Goal: Task Accomplishment & Management: Complete application form

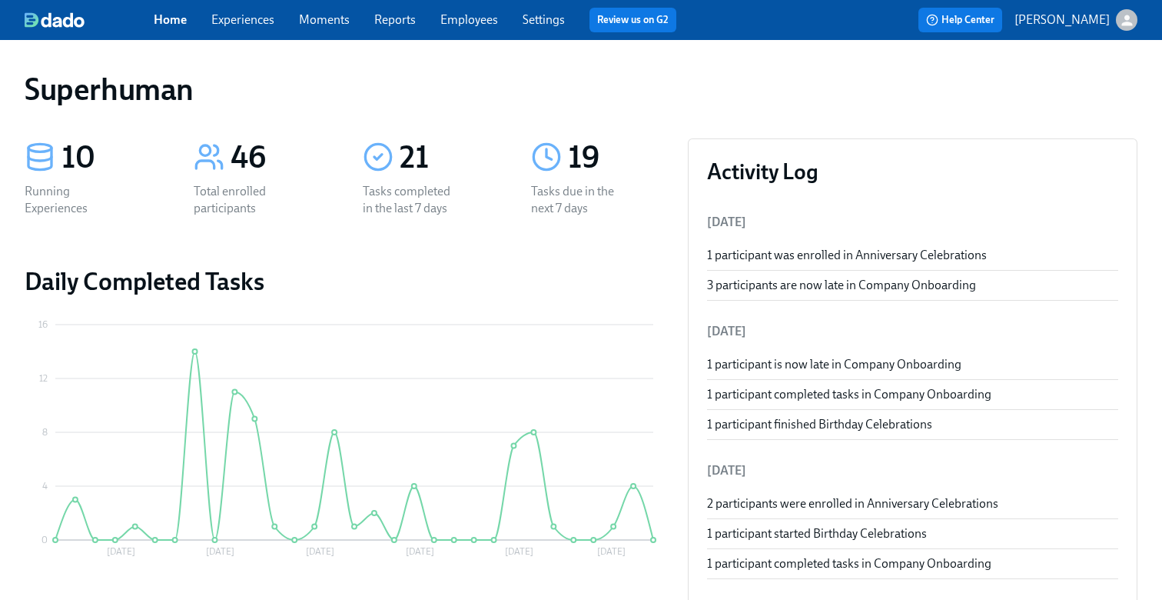
click at [252, 29] on div "Home Experiences Moments Reports Employees Settings Review us on G2" at bounding box center [421, 20] width 535 height 25
click at [246, 23] on link "Experiences" at bounding box center [242, 19] width 63 height 15
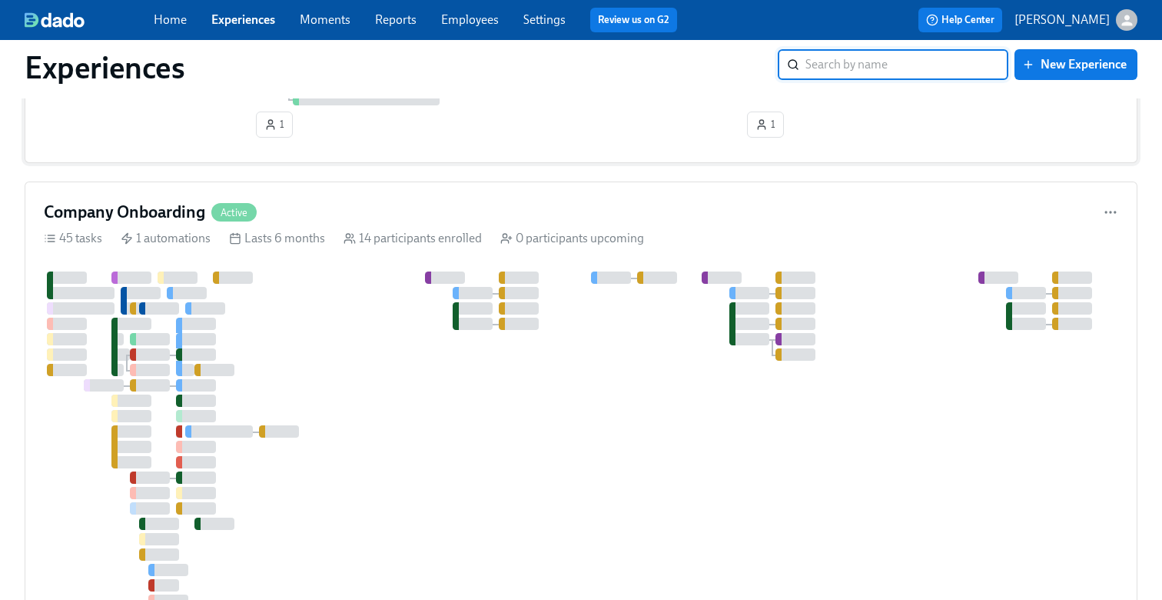
scroll to position [1208, 0]
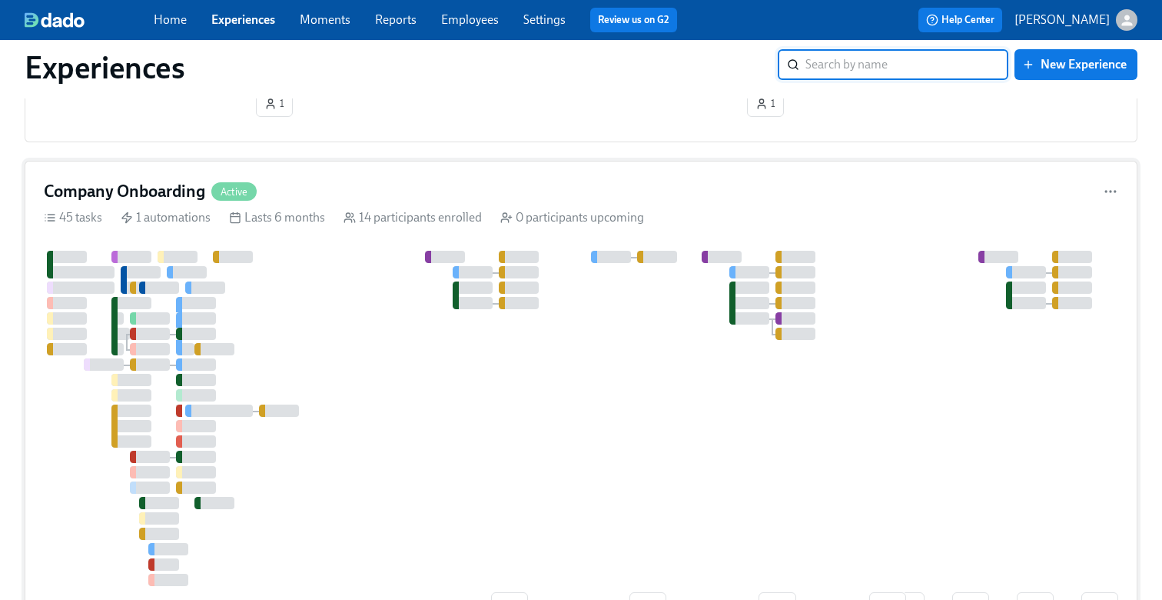
click at [337, 374] on div at bounding box center [851, 418] width 1614 height 335
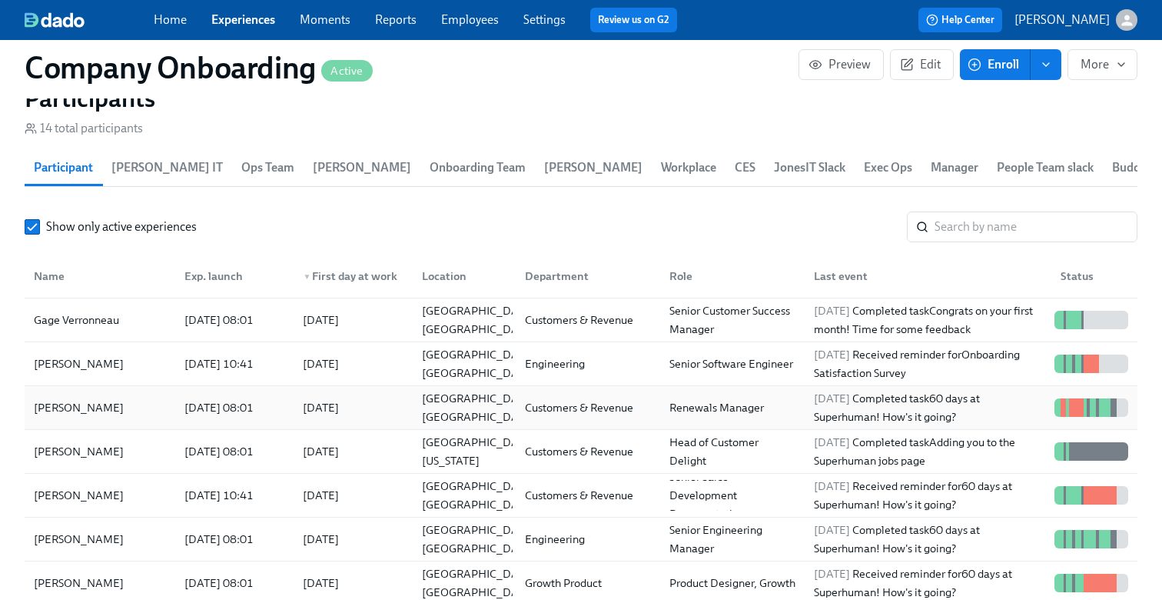
click at [115, 408] on div "[PERSON_NAME]" at bounding box center [100, 407] width 145 height 31
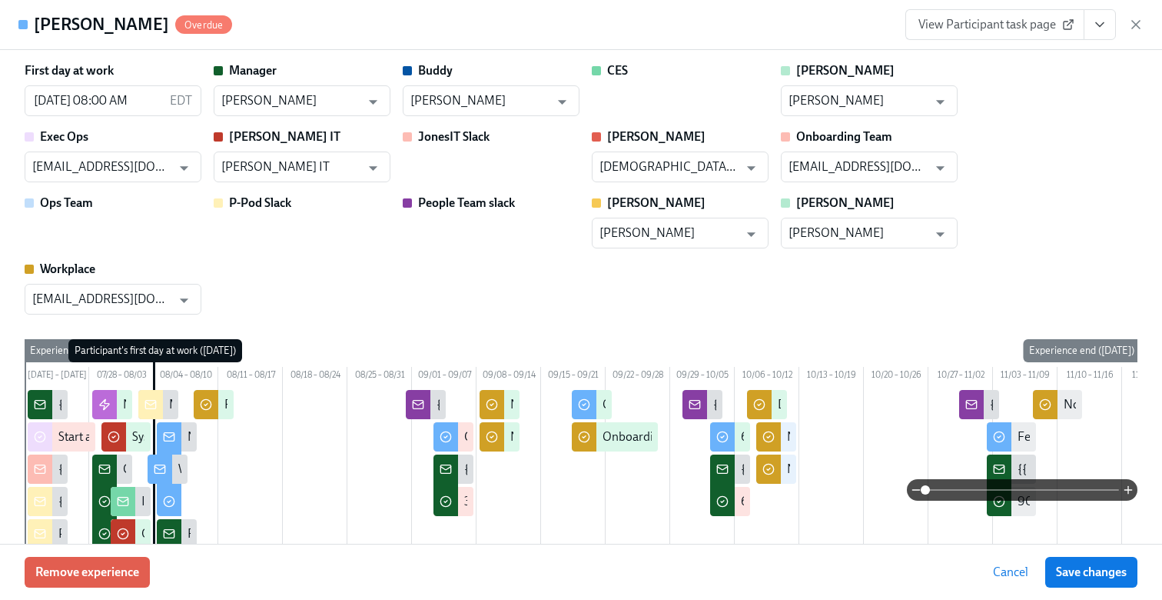
click at [1030, 24] on span "View Participant task page" at bounding box center [995, 24] width 153 height 15
click at [1132, 22] on icon "button" at bounding box center [1135, 24] width 15 height 15
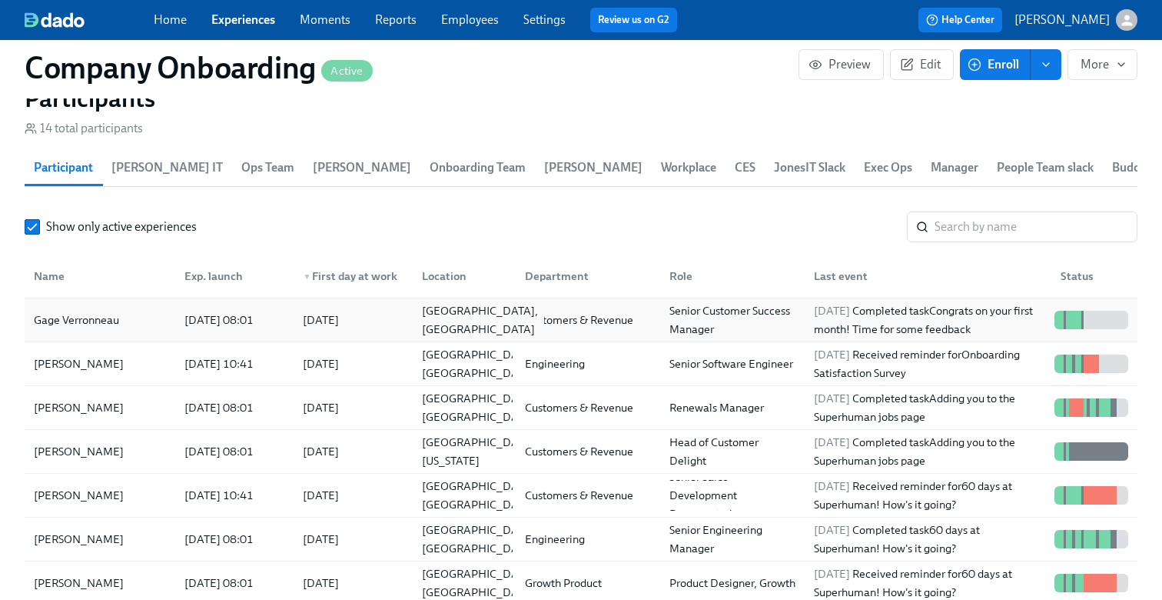
scroll to position [0, 34339]
click at [229, 379] on div "[DATE] 10:41" at bounding box center [231, 363] width 118 height 31
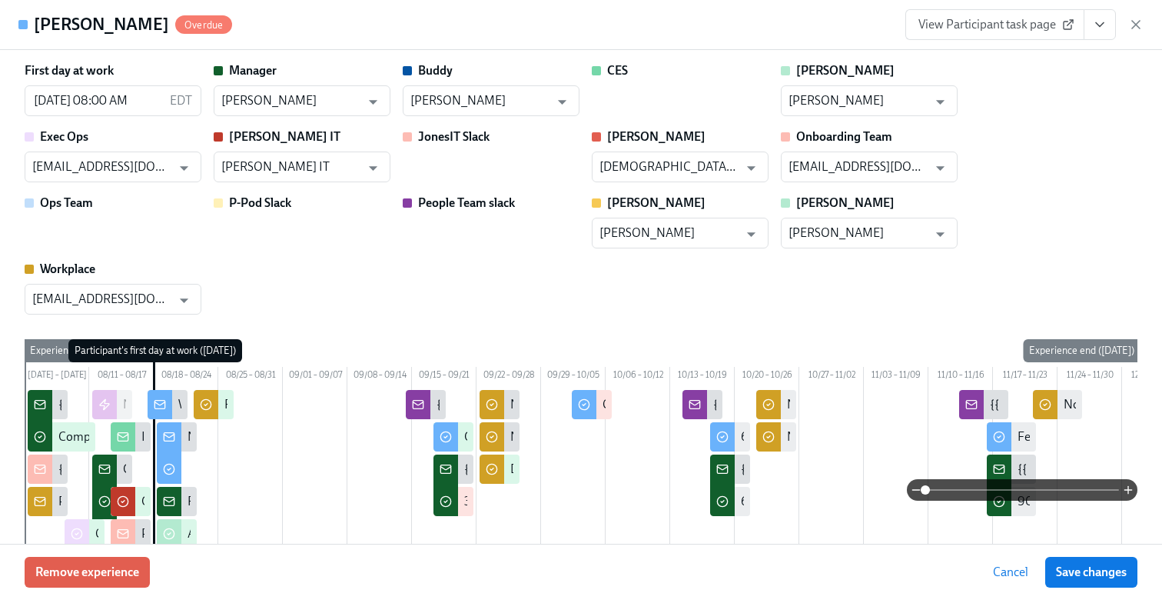
click at [1024, 25] on span "View Participant task page" at bounding box center [995, 24] width 153 height 15
click at [1141, 18] on icon "button" at bounding box center [1135, 24] width 15 height 15
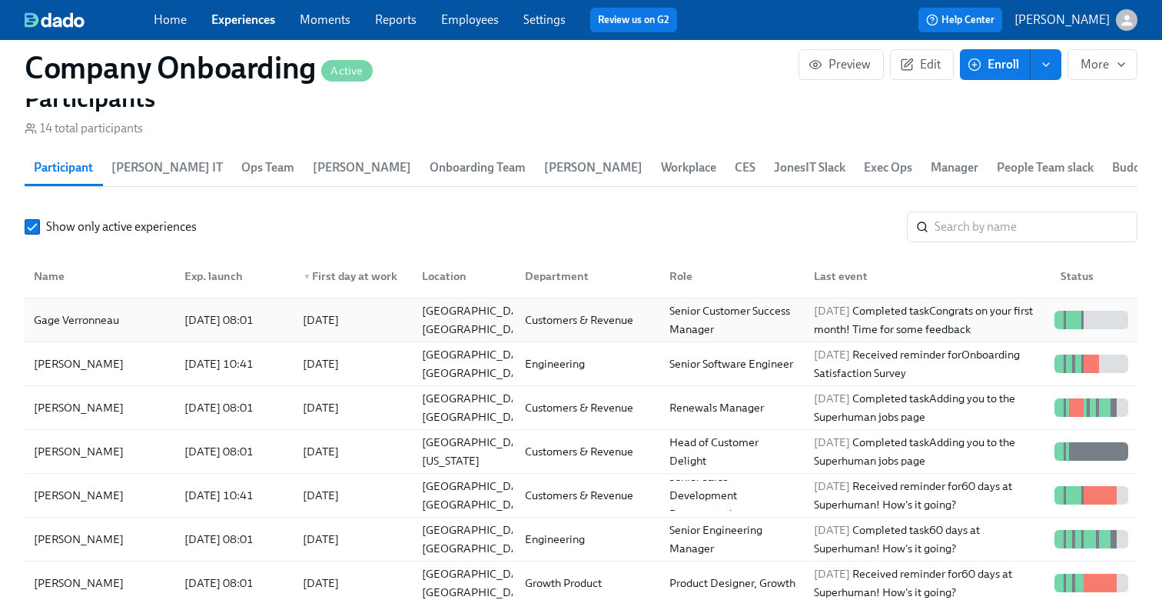
click at [215, 318] on div "[DATE] 08:01" at bounding box center [218, 320] width 81 height 18
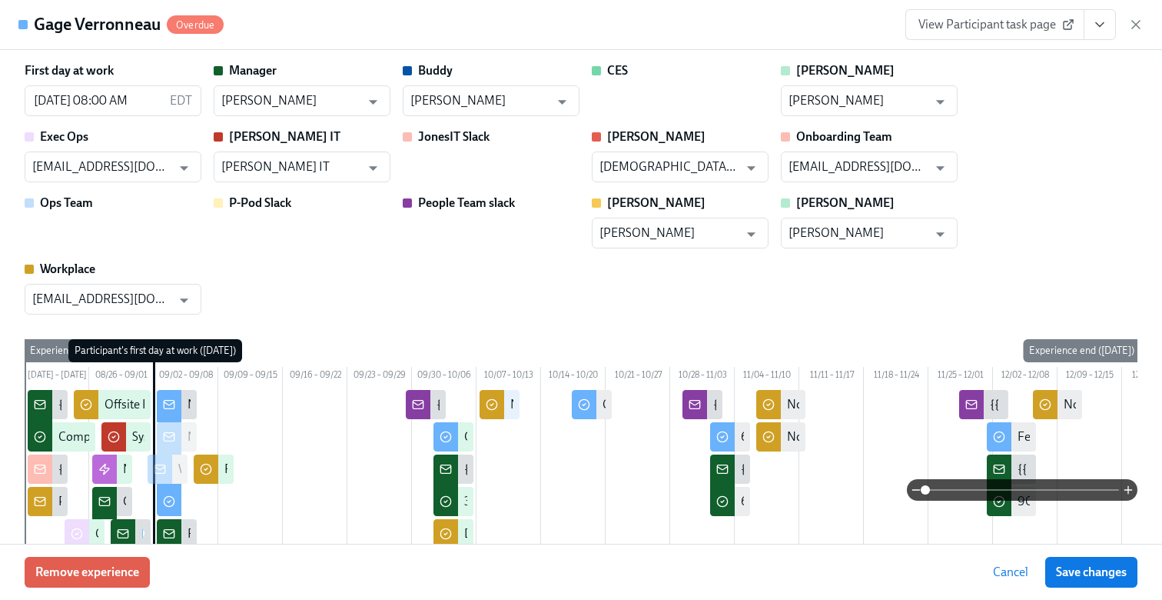
click at [978, 27] on span "View Participant task page" at bounding box center [995, 24] width 153 height 15
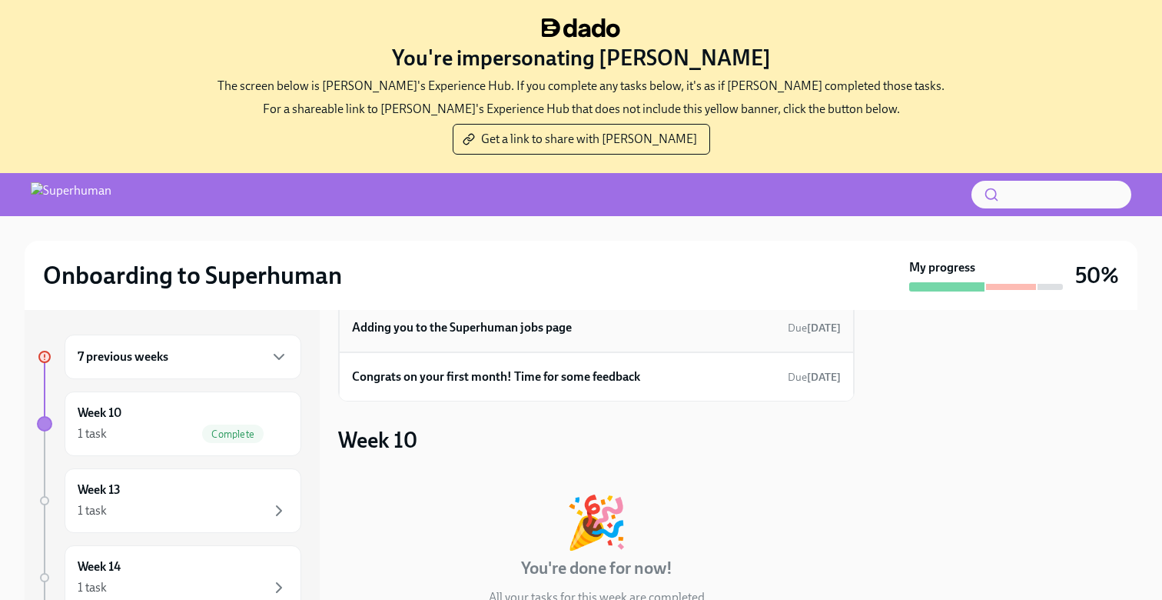
scroll to position [86, 0]
click at [181, 361] on div "7 previous weeks" at bounding box center [183, 356] width 211 height 18
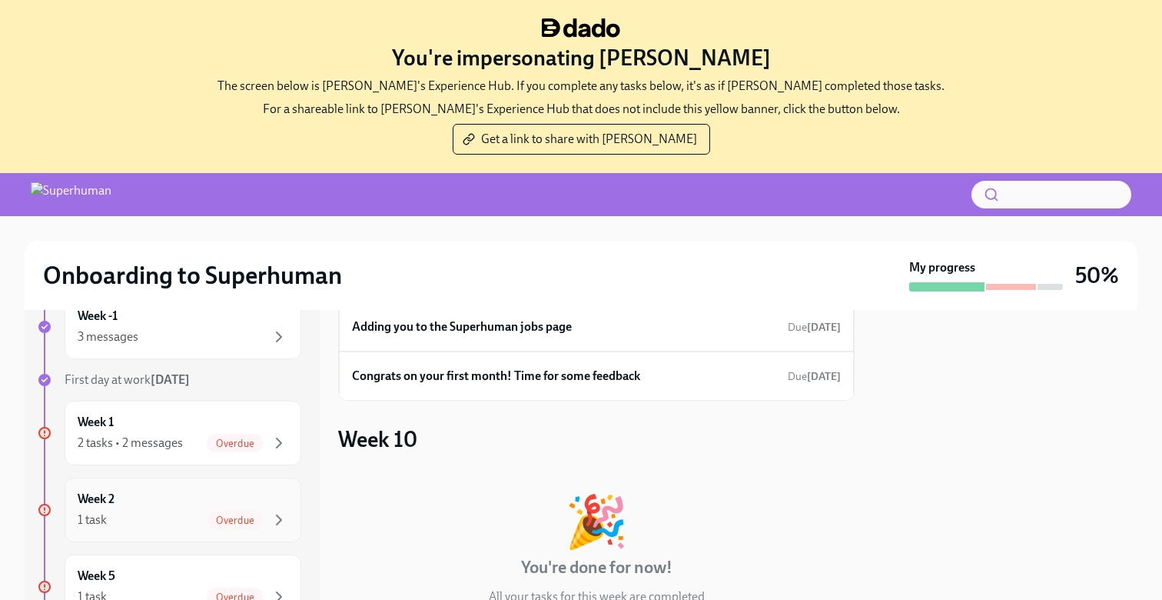
scroll to position [0, 0]
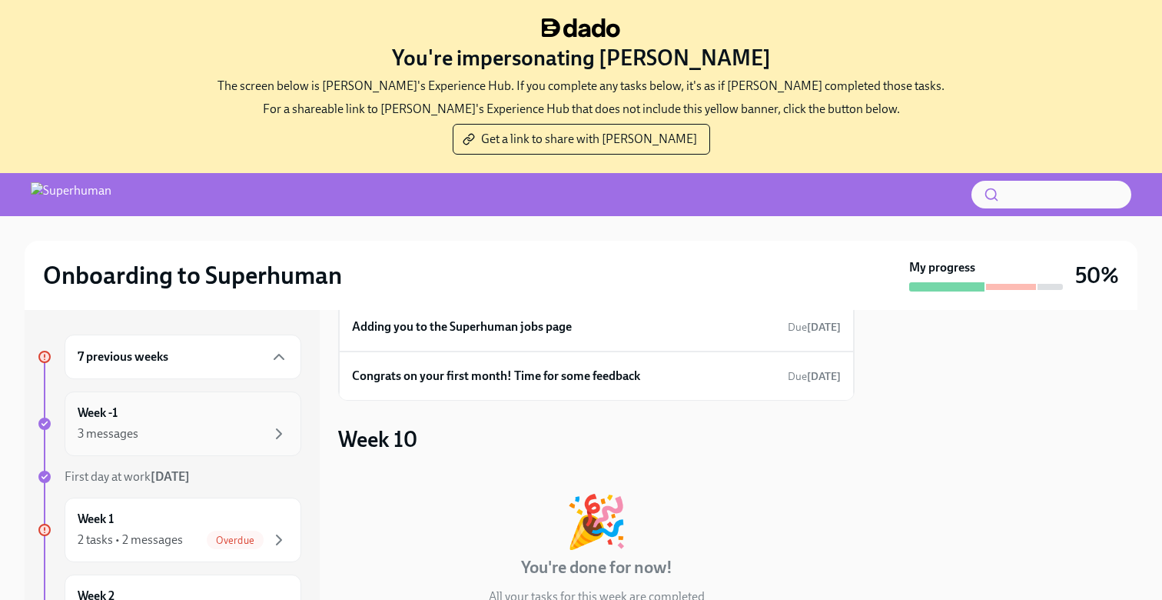
click at [196, 422] on div "Week -1 3 messages" at bounding box center [183, 423] width 211 height 38
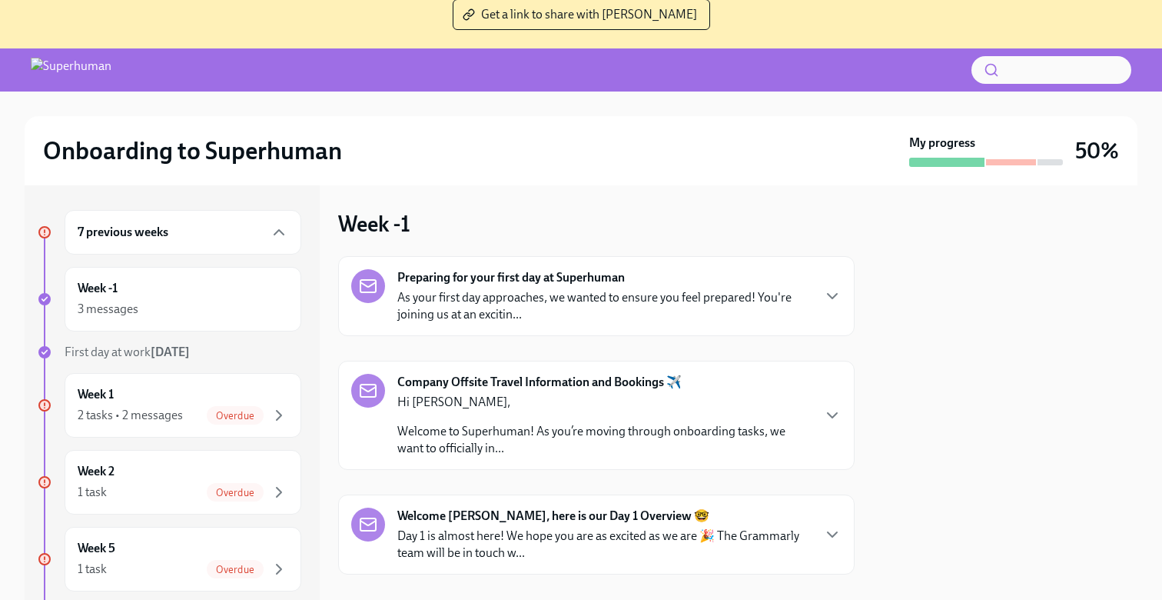
scroll to position [158, 0]
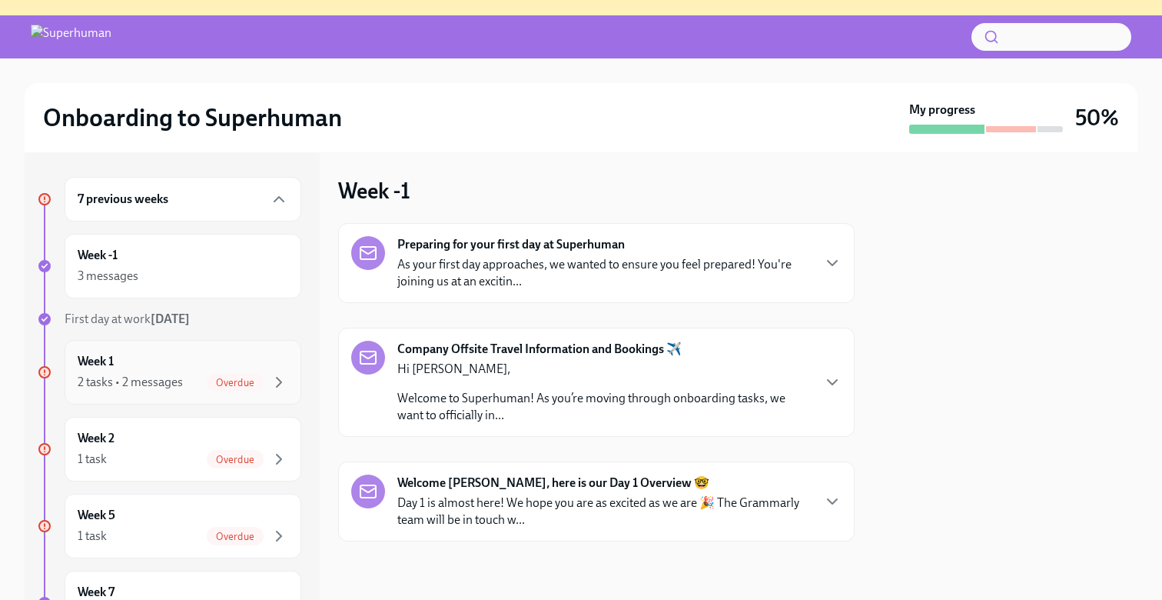
click at [217, 360] on div "Week 1 2 tasks • 2 messages Overdue" at bounding box center [183, 372] width 211 height 38
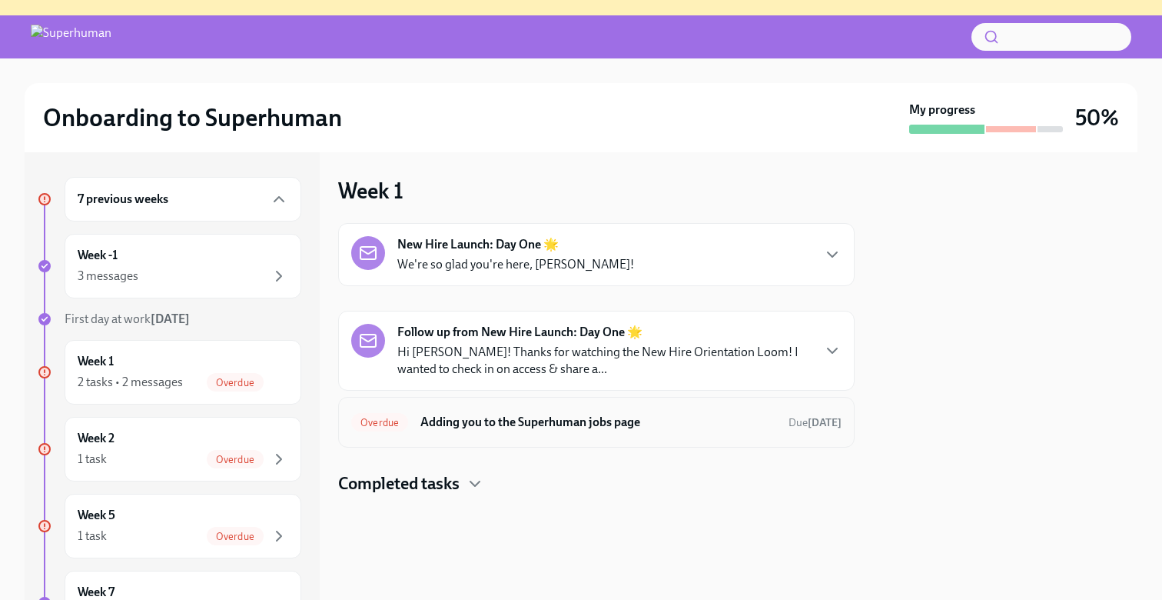
click at [533, 420] on h6 "Adding you to the Superhuman jobs page" at bounding box center [598, 422] width 356 height 17
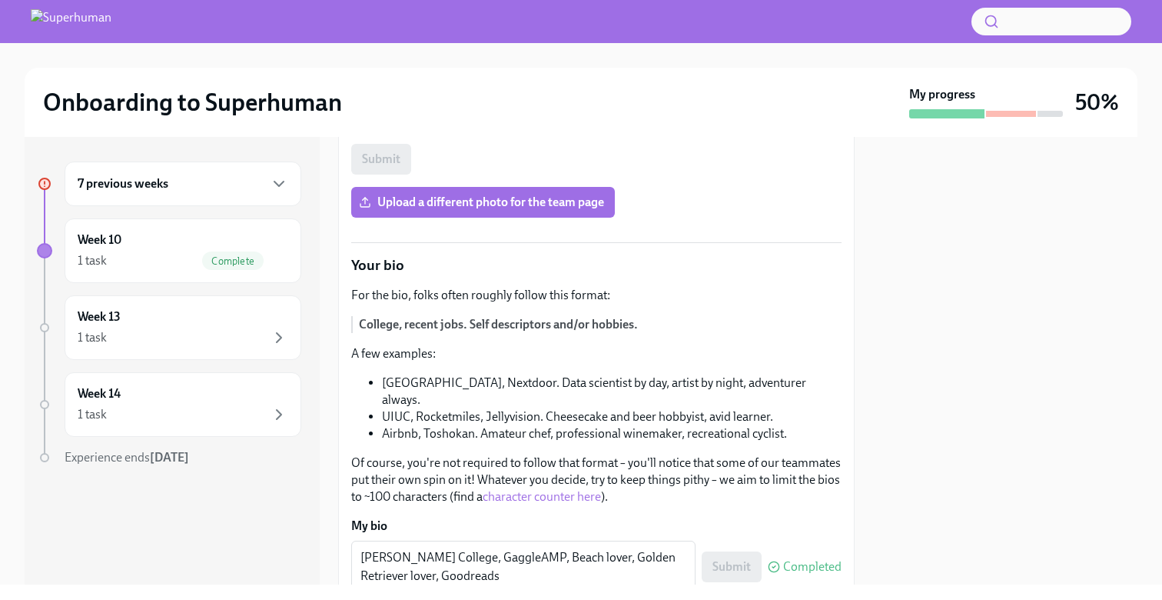
scroll to position [477, 0]
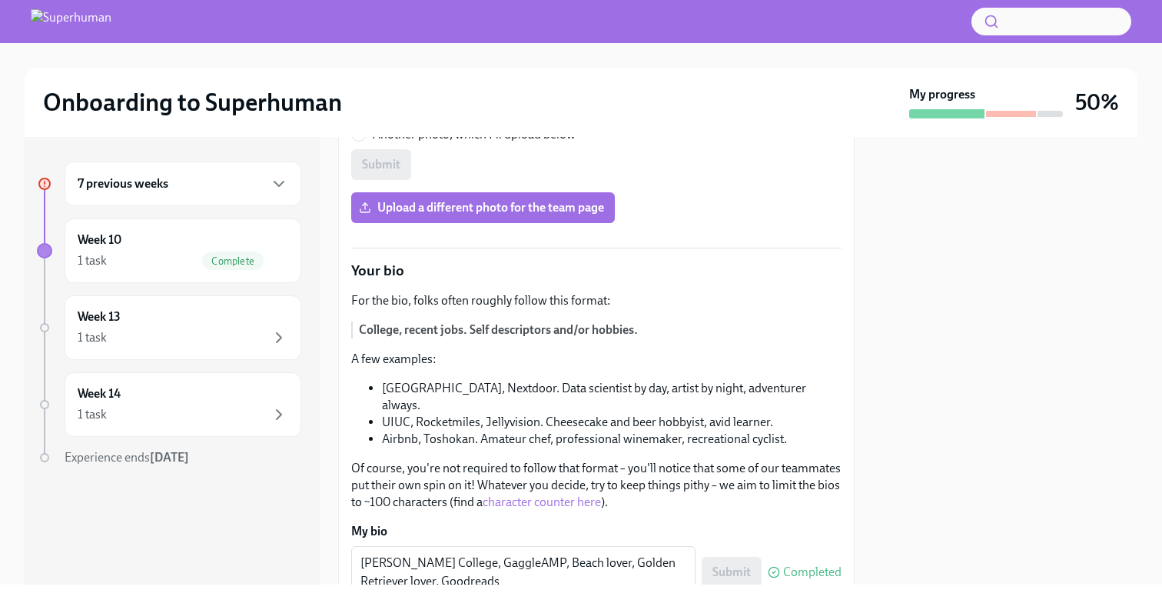
click at [573, 235] on button "Zoom image" at bounding box center [596, 235] width 245 height 0
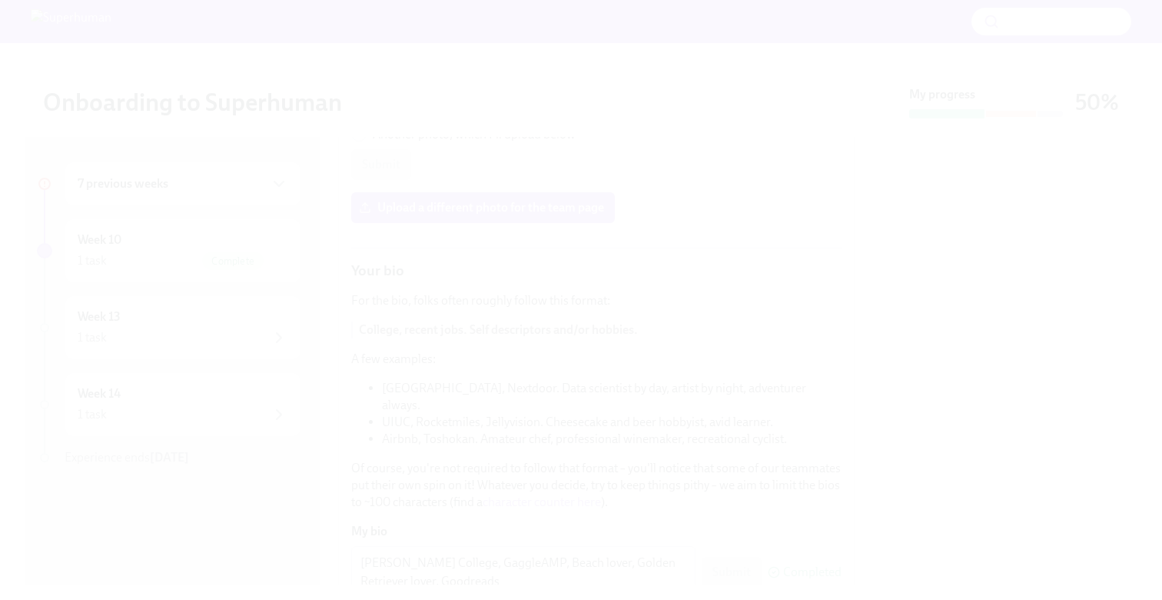
click at [571, 313] on button "Unzoom image" at bounding box center [581, 300] width 1162 height 600
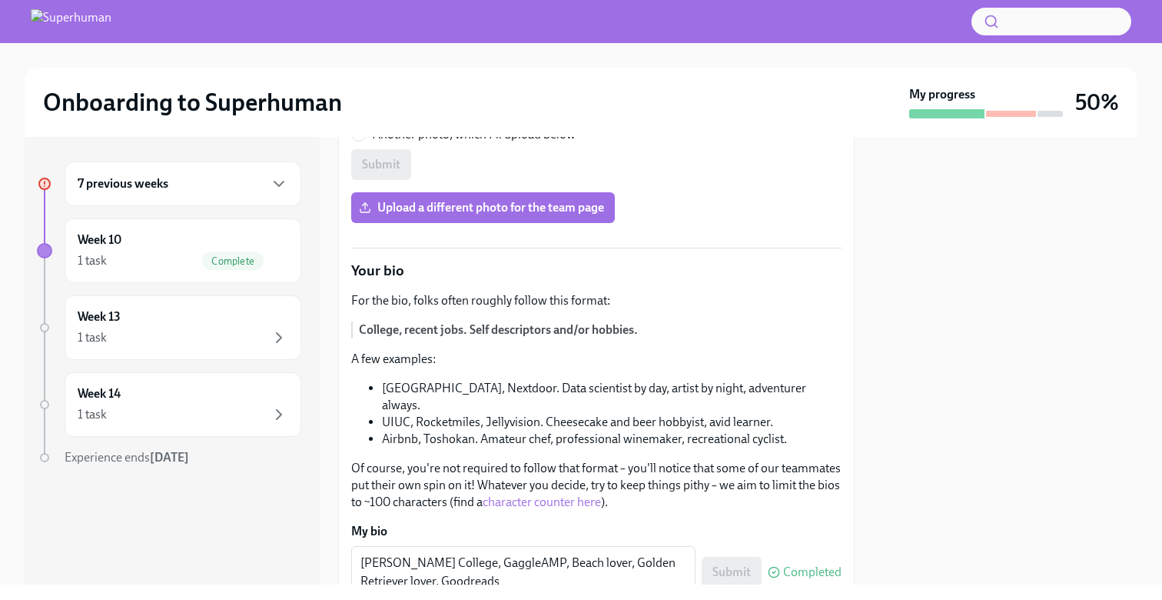
click at [563, 235] on button "Zoom image" at bounding box center [596, 235] width 245 height 0
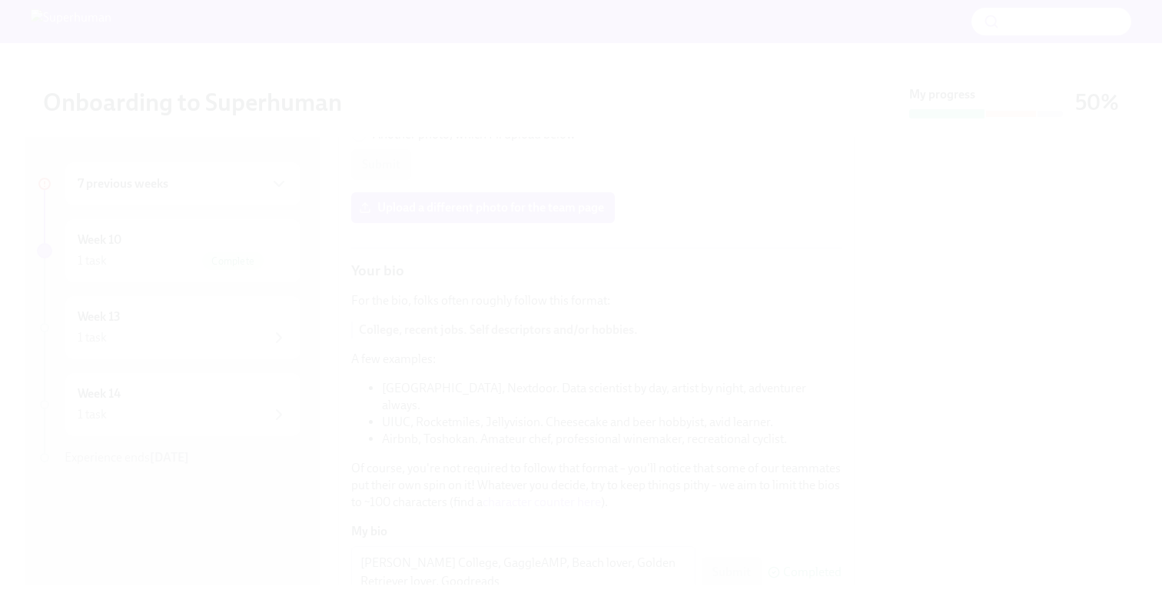
click at [563, 329] on button "Unzoom image" at bounding box center [581, 300] width 1162 height 600
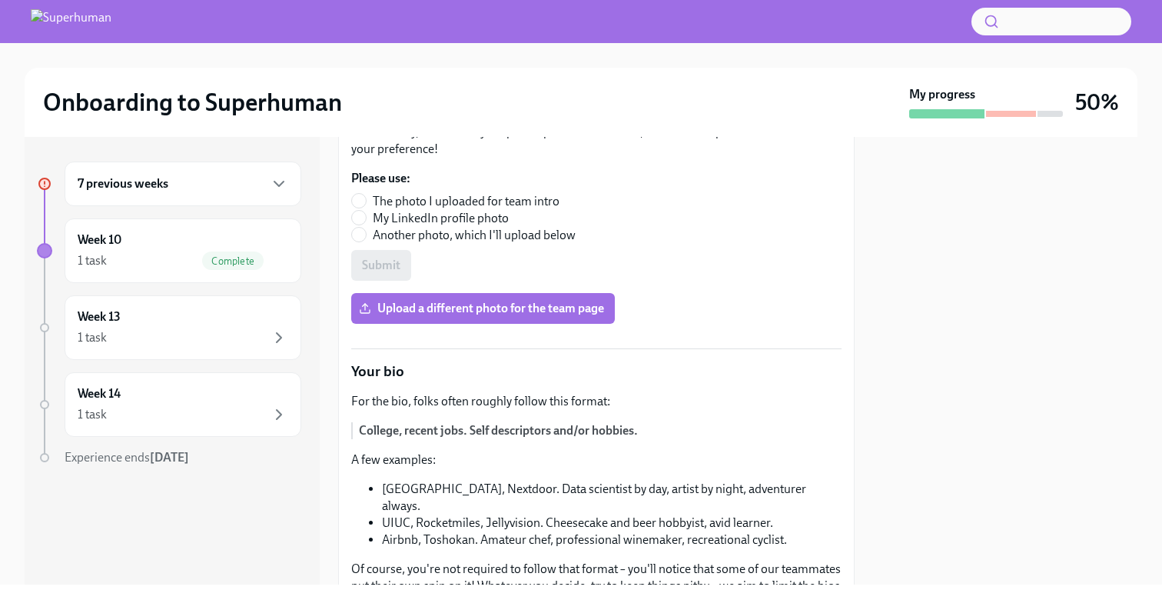
scroll to position [347, 0]
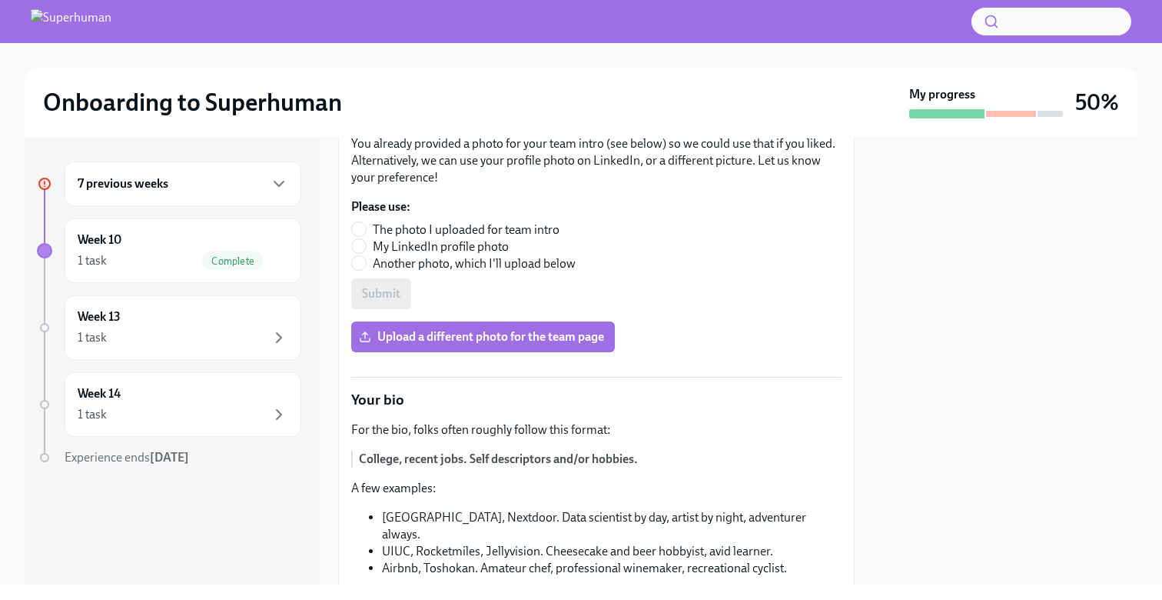
click at [614, 364] on button "Zoom image" at bounding box center [596, 364] width 245 height 0
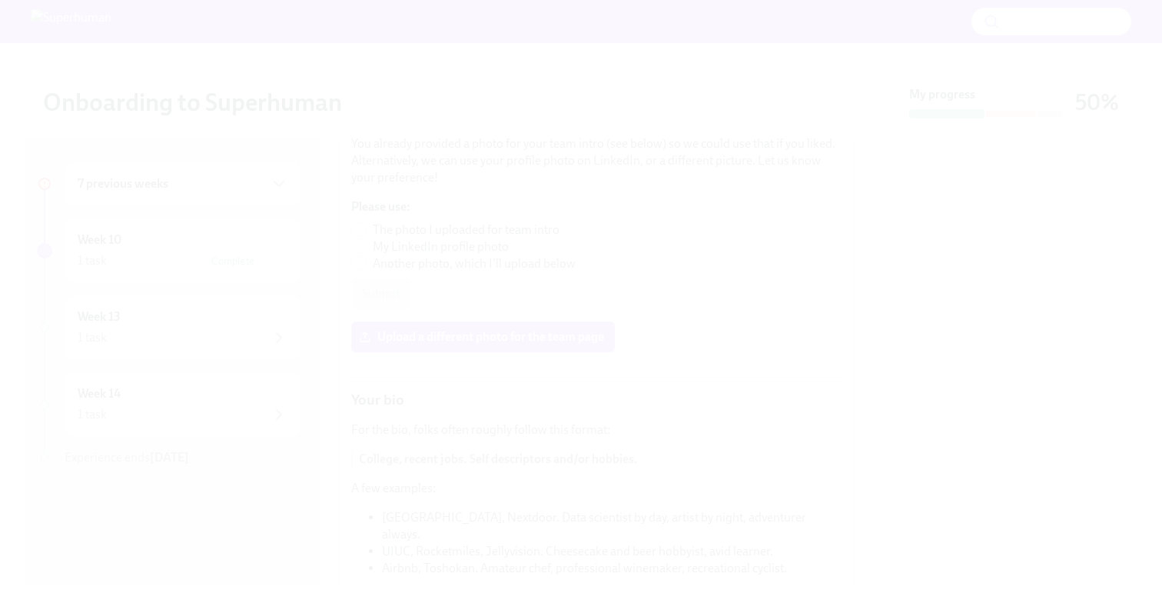
click at [614, 453] on button "Unzoom image" at bounding box center [581, 300] width 1162 height 600
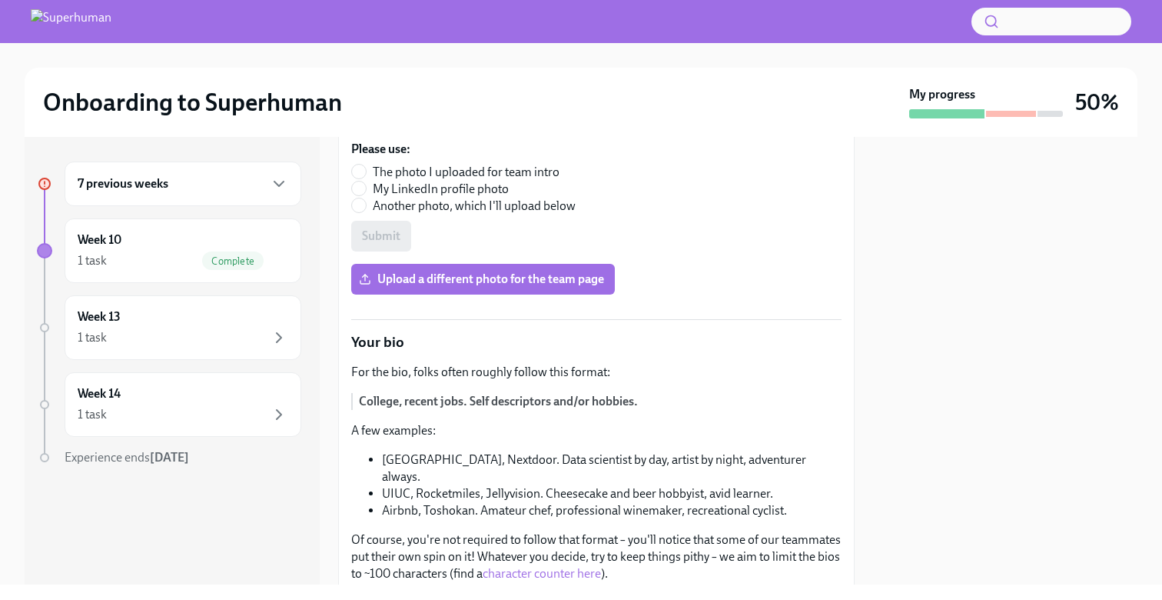
scroll to position [404, 0]
click at [364, 176] on input "The photo I uploaded for team intro" at bounding box center [359, 173] width 14 height 14
radio input "true"
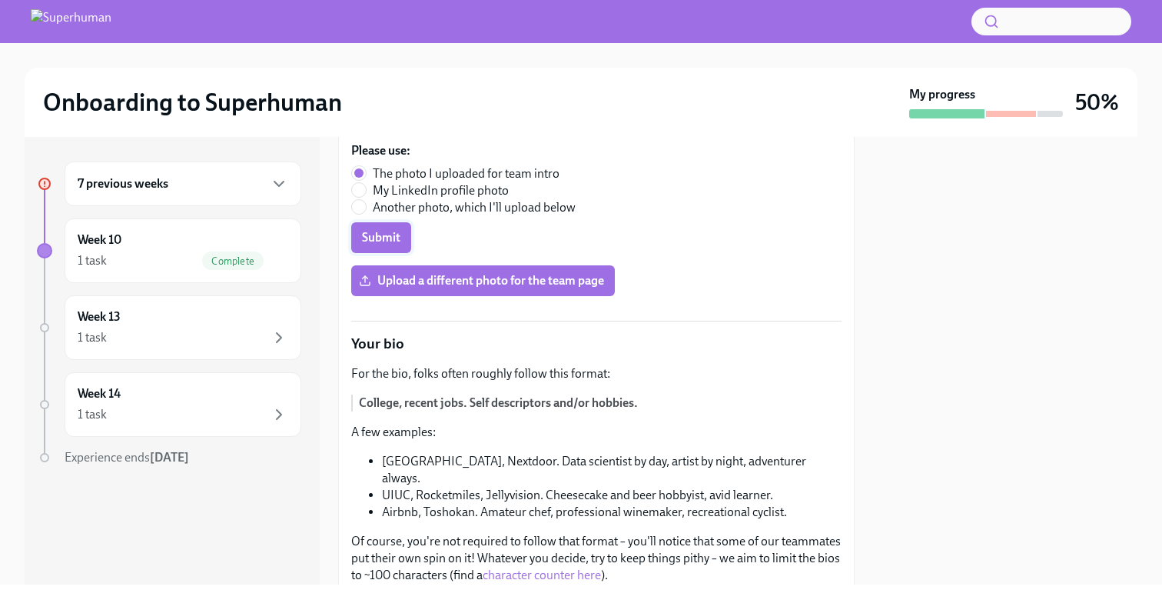
click at [390, 235] on span "Submit" at bounding box center [381, 237] width 38 height 15
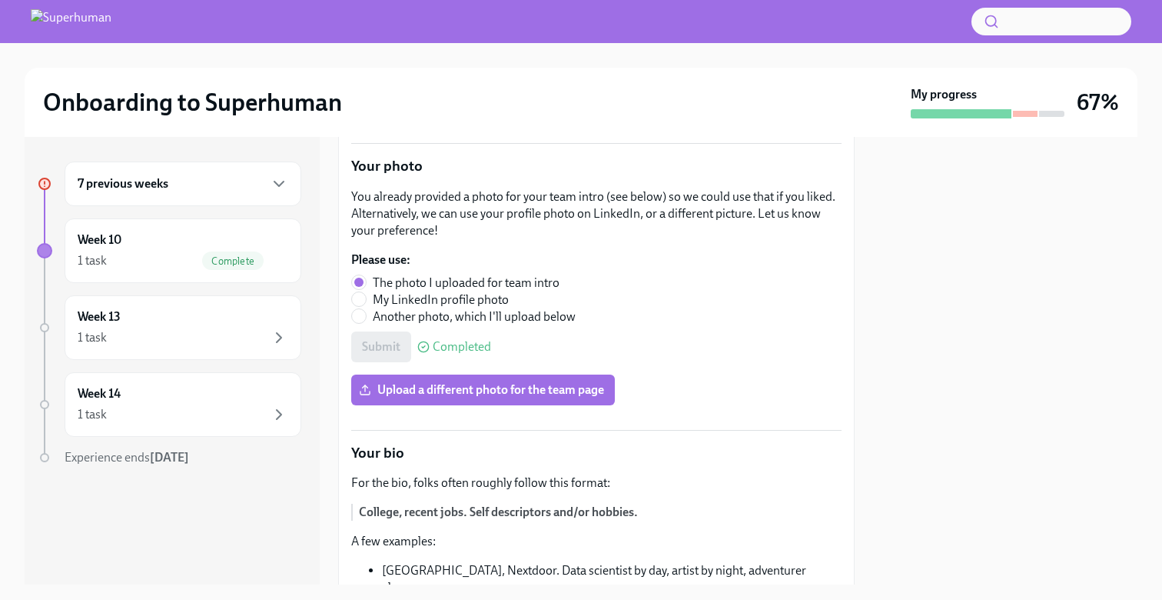
scroll to position [324, 0]
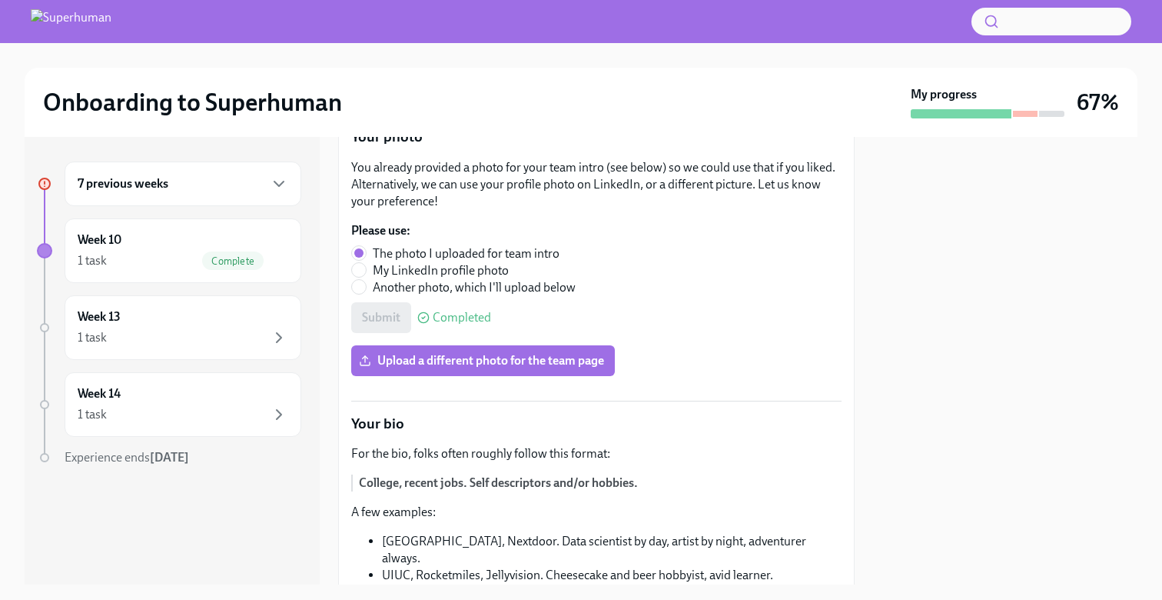
click at [596, 388] on button "Zoom image" at bounding box center [596, 388] width 245 height 0
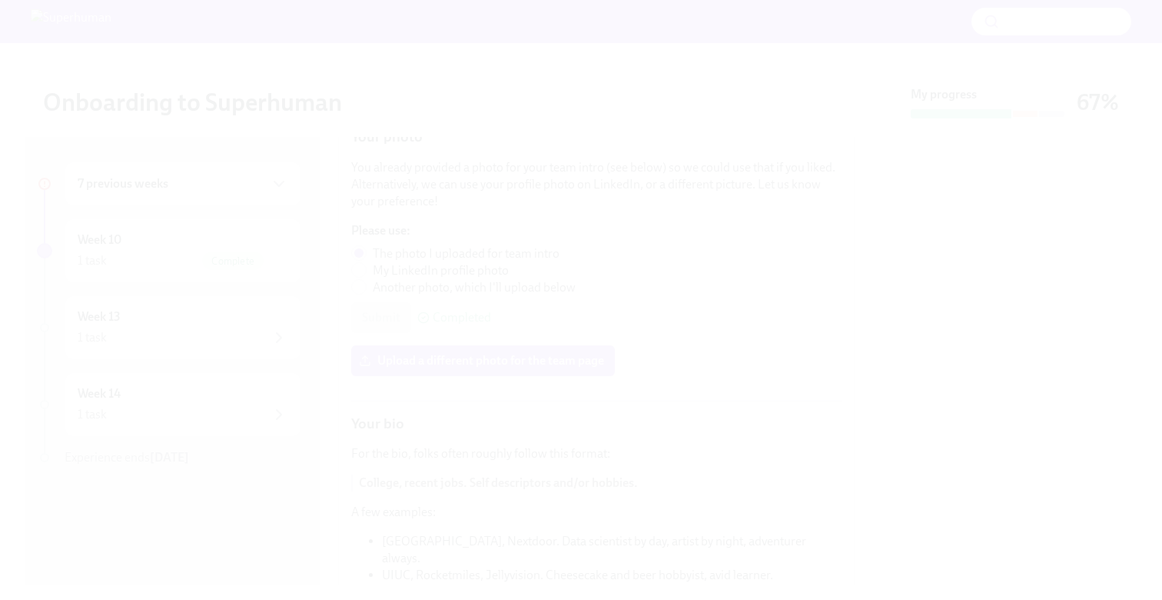
click at [596, 464] on button "Unzoom image" at bounding box center [581, 300] width 1162 height 600
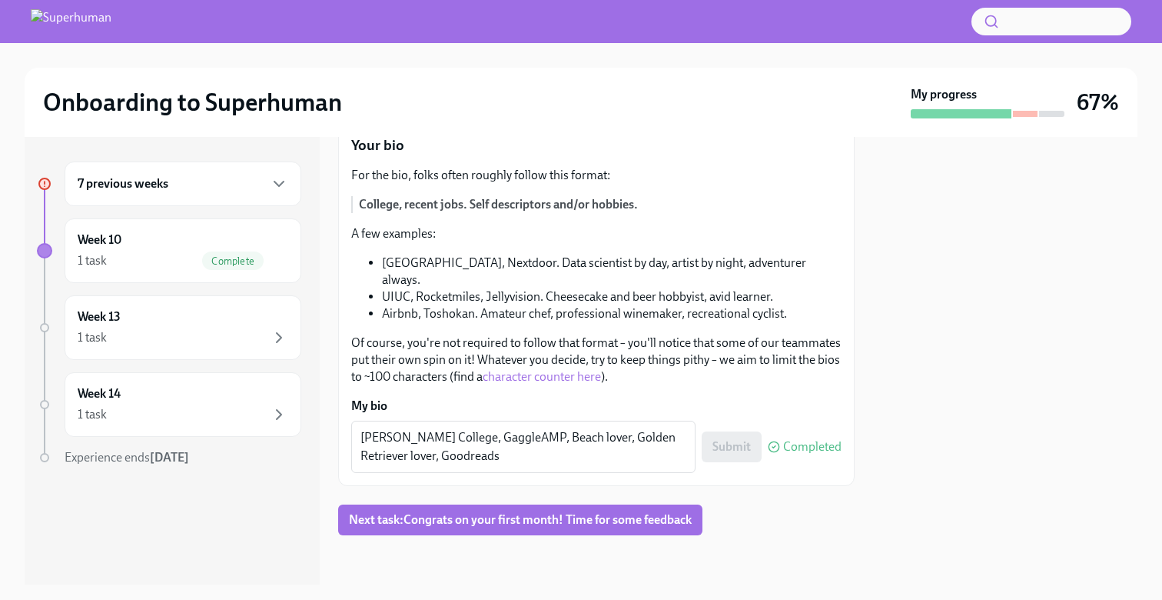
scroll to position [765, 0]
drag, startPoint x: 467, startPoint y: 523, endPoint x: 351, endPoint y: 505, distance: 117.4
click at [351, 473] on div "Sinclair College, GaggleAMP, Beach lover, Golden Retriever lover, Goodreads x ​" at bounding box center [523, 446] width 344 height 52
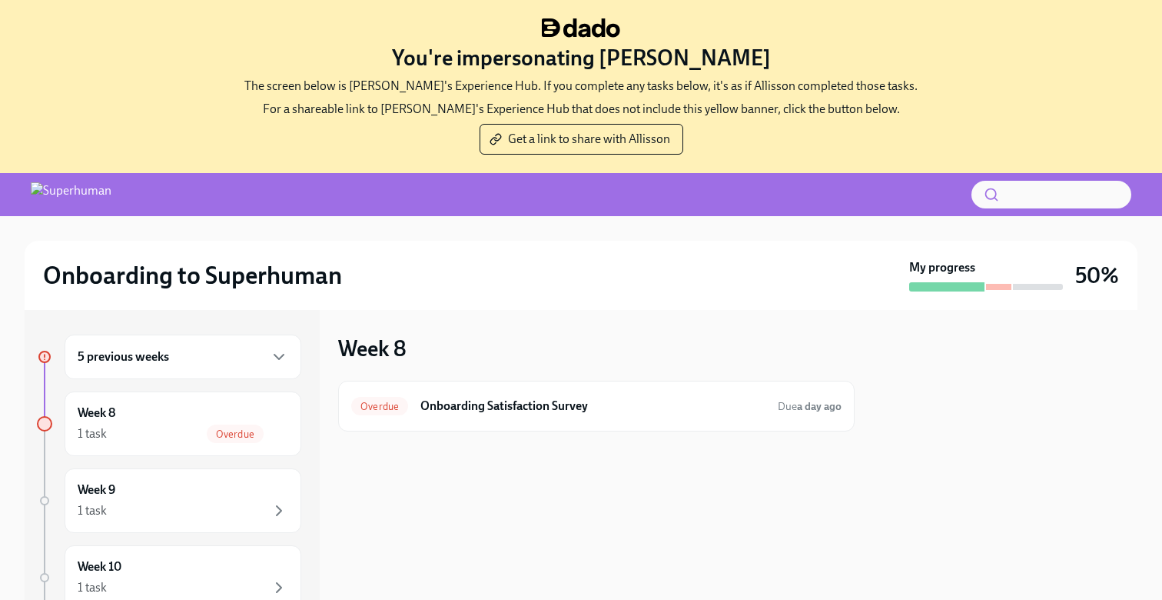
click at [144, 368] on div "5 previous weeks" at bounding box center [183, 356] width 237 height 45
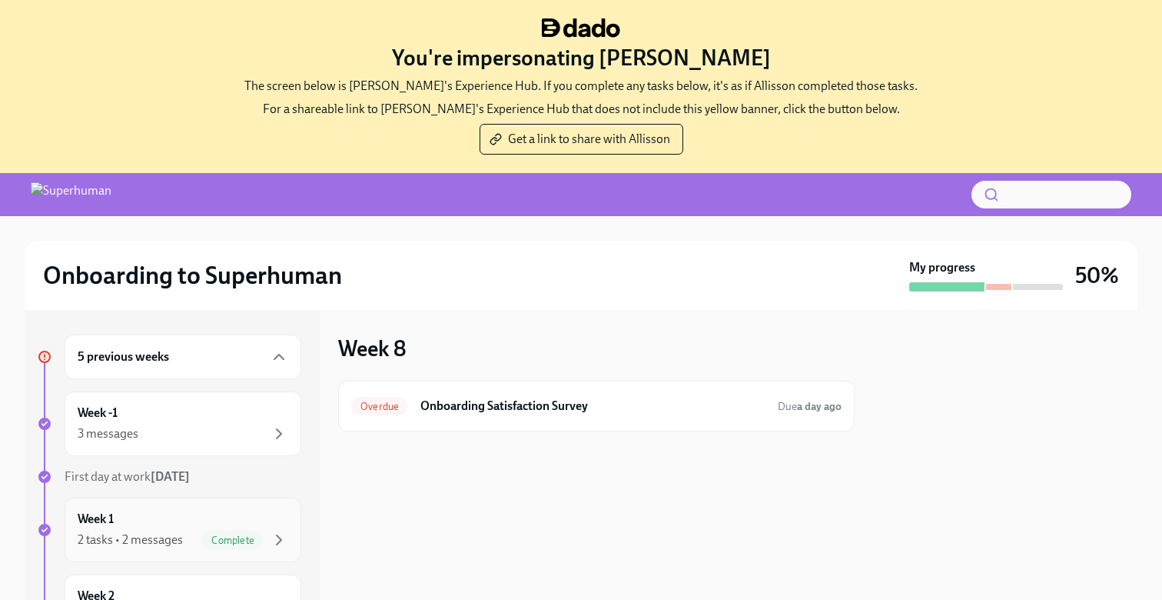
click at [164, 520] on div "Week 1 2 tasks • 2 messages Complete" at bounding box center [183, 529] width 211 height 38
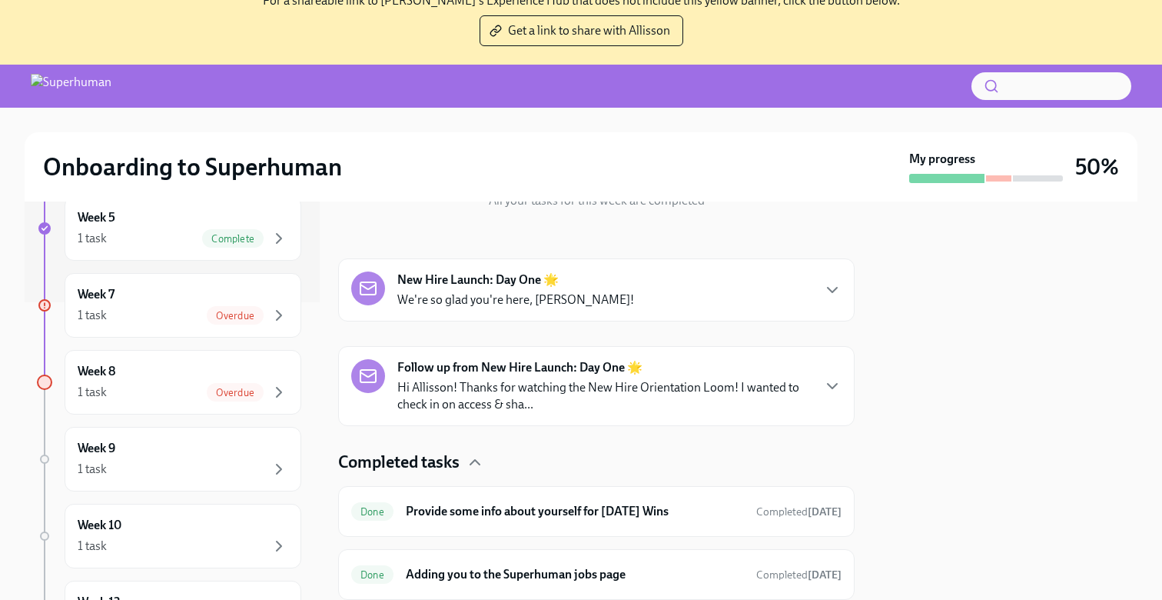
scroll to position [158, 0]
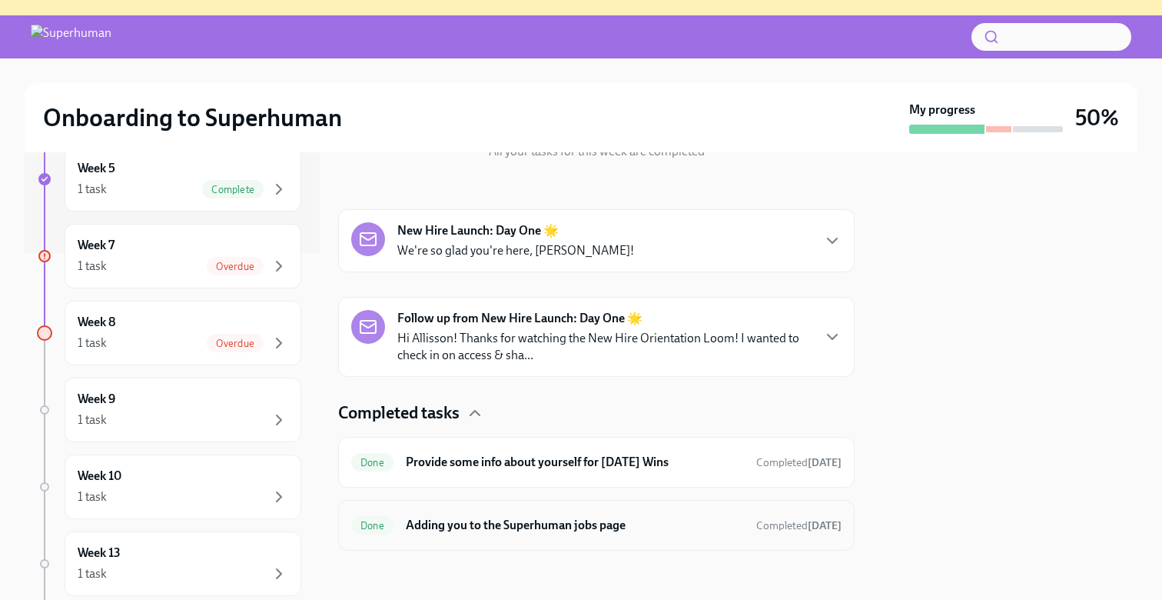
click at [516, 529] on h6 "Adding you to the Superhuman jobs page" at bounding box center [575, 525] width 338 height 17
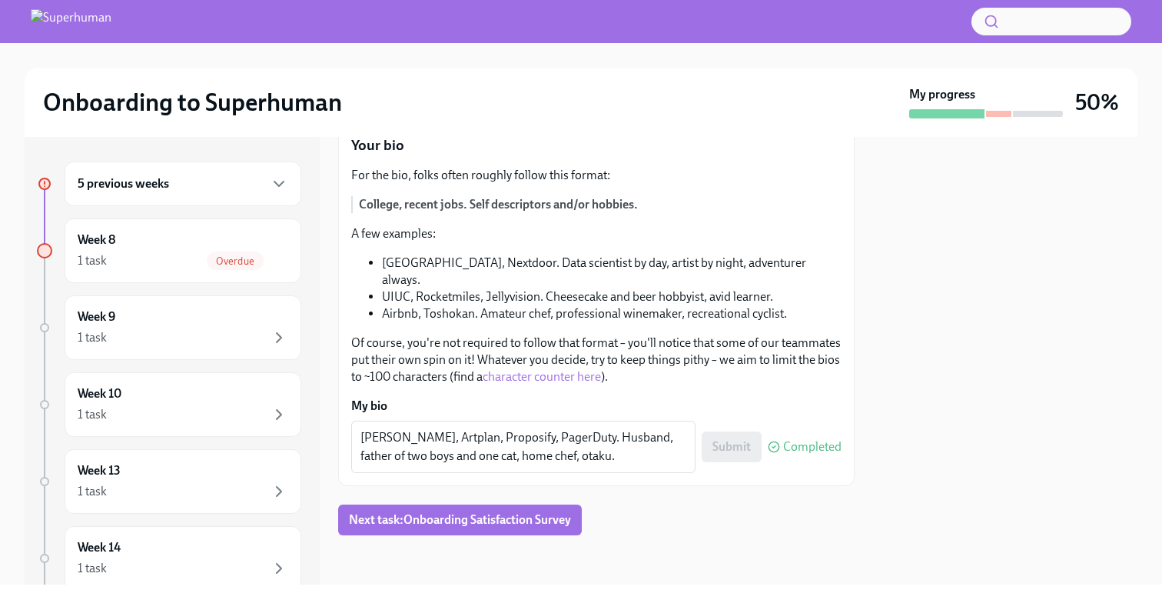
scroll to position [831, 0]
drag, startPoint x: 361, startPoint y: 434, endPoint x: 598, endPoint y: 464, distance: 238.6
click at [600, 464] on div "Estácio de Sá, Artplan, Proposify, PagerDuty. Husband, father of two boys and o…" at bounding box center [523, 446] width 344 height 52
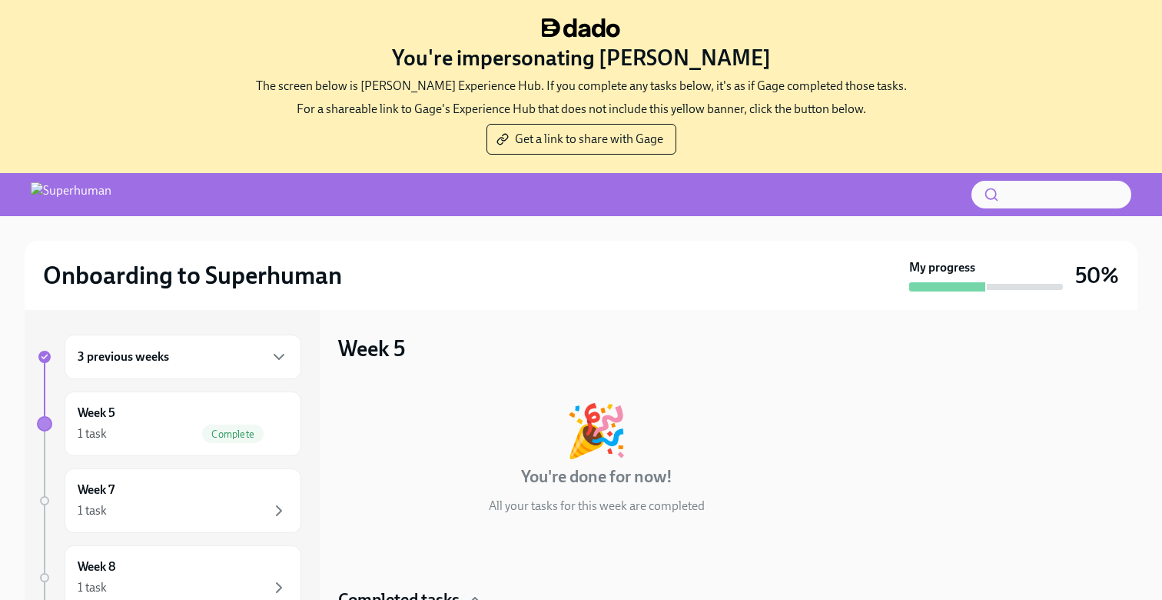
click at [144, 343] on div "3 previous weeks" at bounding box center [183, 356] width 237 height 45
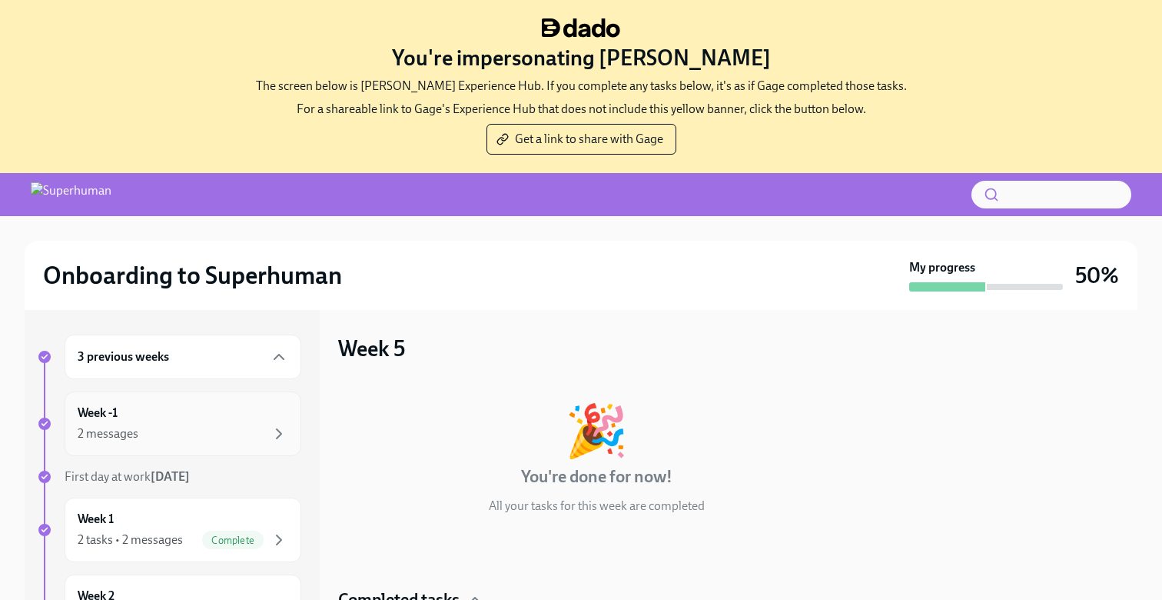
click at [144, 399] on div "Week -1 2 messages" at bounding box center [183, 423] width 237 height 65
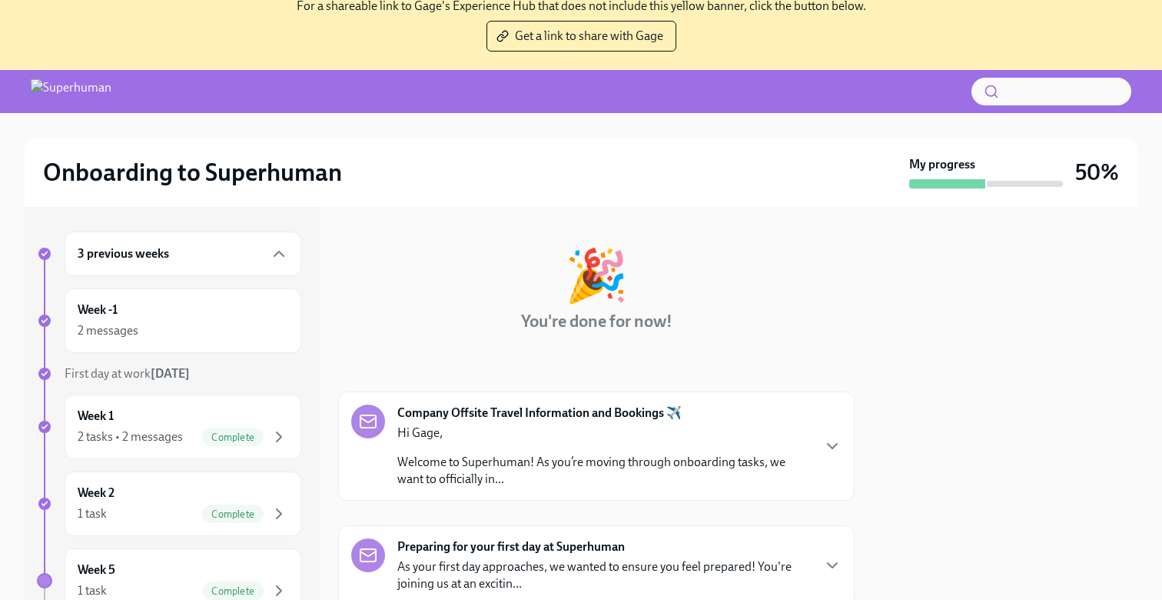
scroll to position [158, 0]
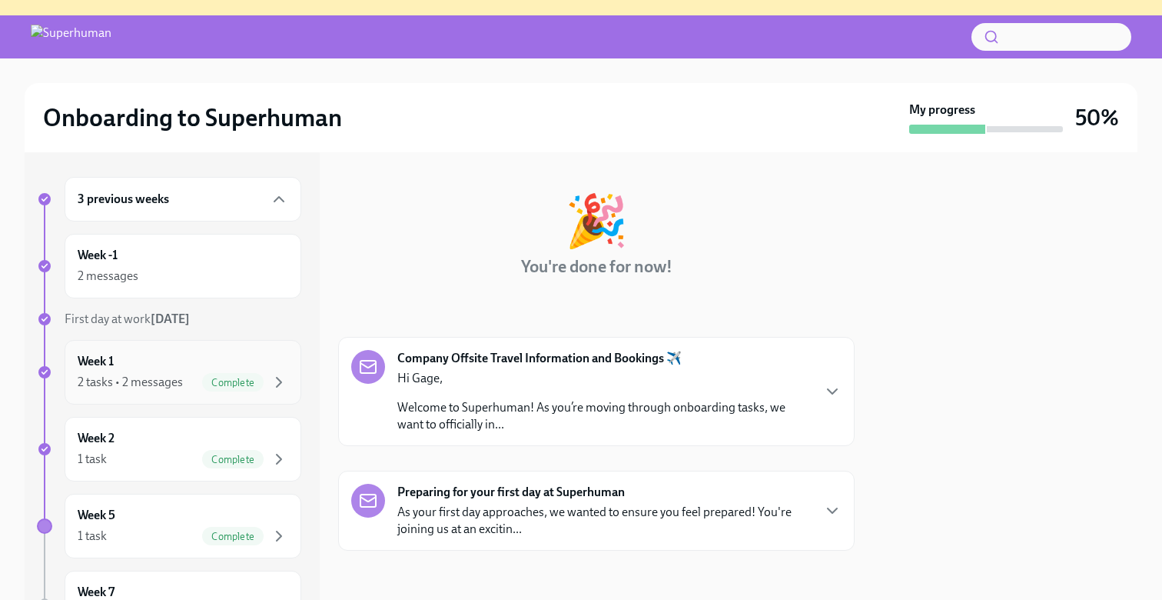
click at [167, 361] on div "Week 1 2 tasks • 2 messages Complete" at bounding box center [183, 372] width 211 height 38
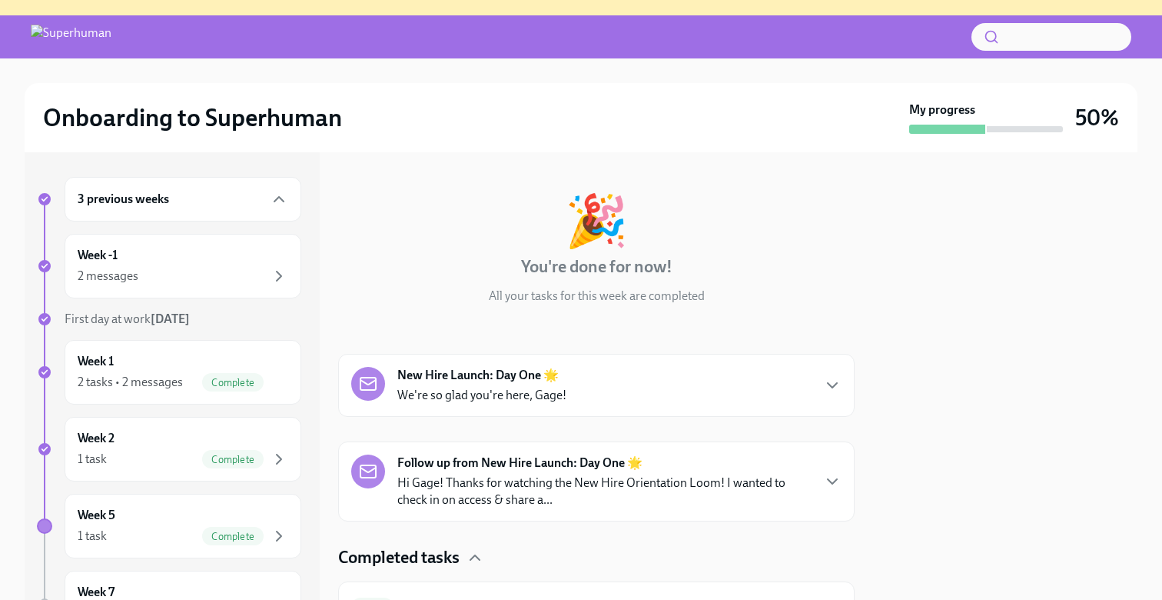
scroll to position [197, 0]
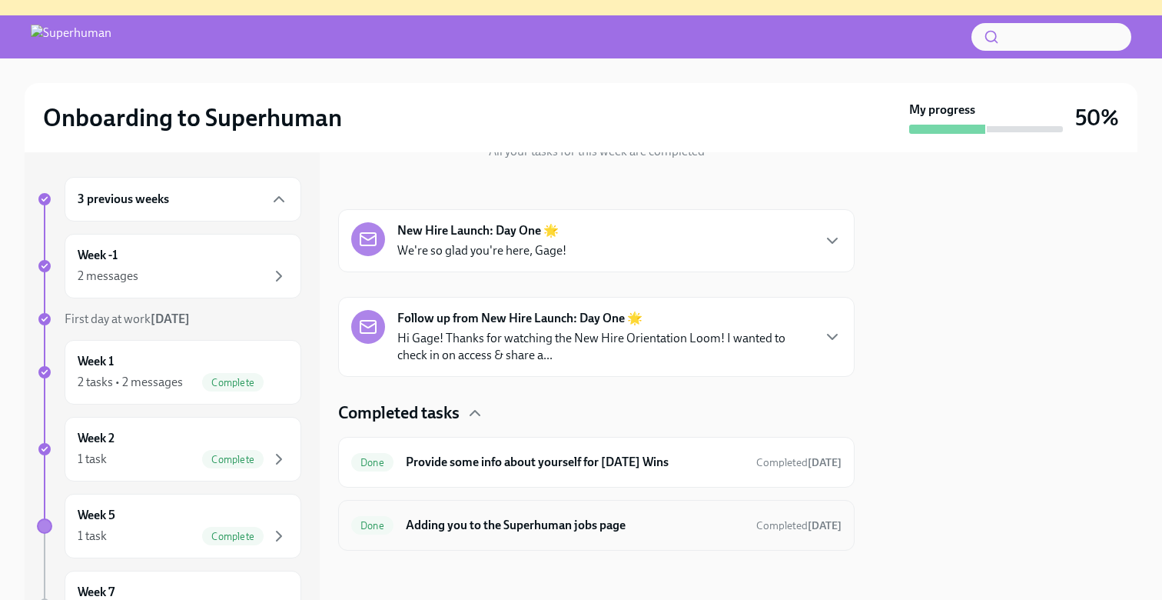
click at [528, 521] on h6 "Adding you to the Superhuman jobs page" at bounding box center [575, 525] width 338 height 17
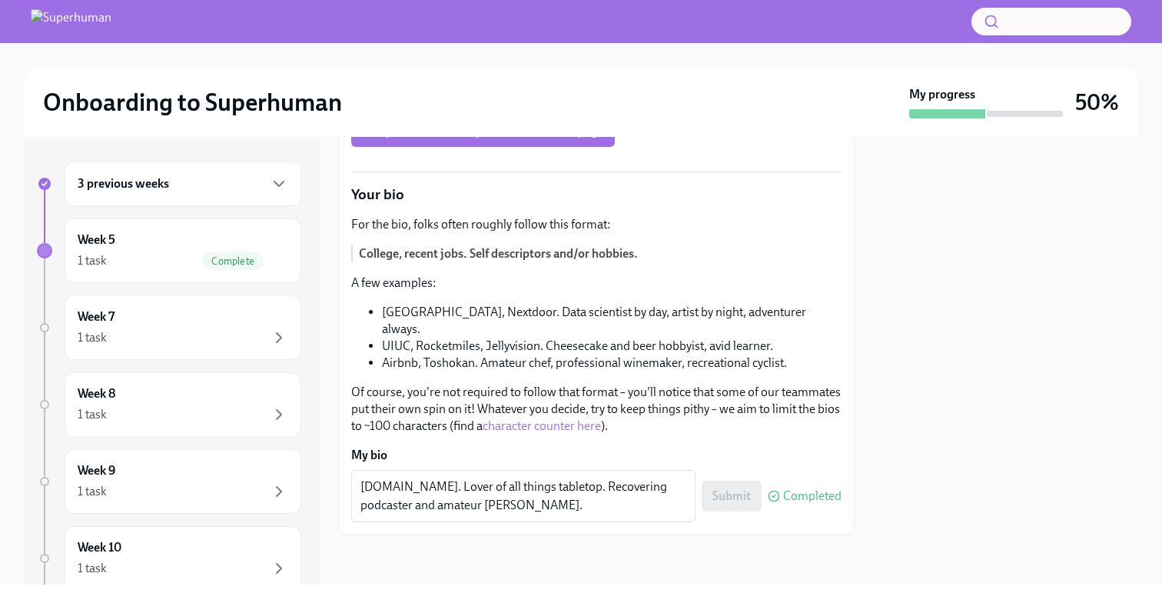
scroll to position [769, 0]
drag, startPoint x: 491, startPoint y: 508, endPoint x: 351, endPoint y: 488, distance: 141.3
click at [351, 488] on div "Sequel.io. Lover of all things tabletop. Recovering podcaster and amateur carpe…" at bounding box center [523, 496] width 344 height 52
